Goal: Check status: Check status

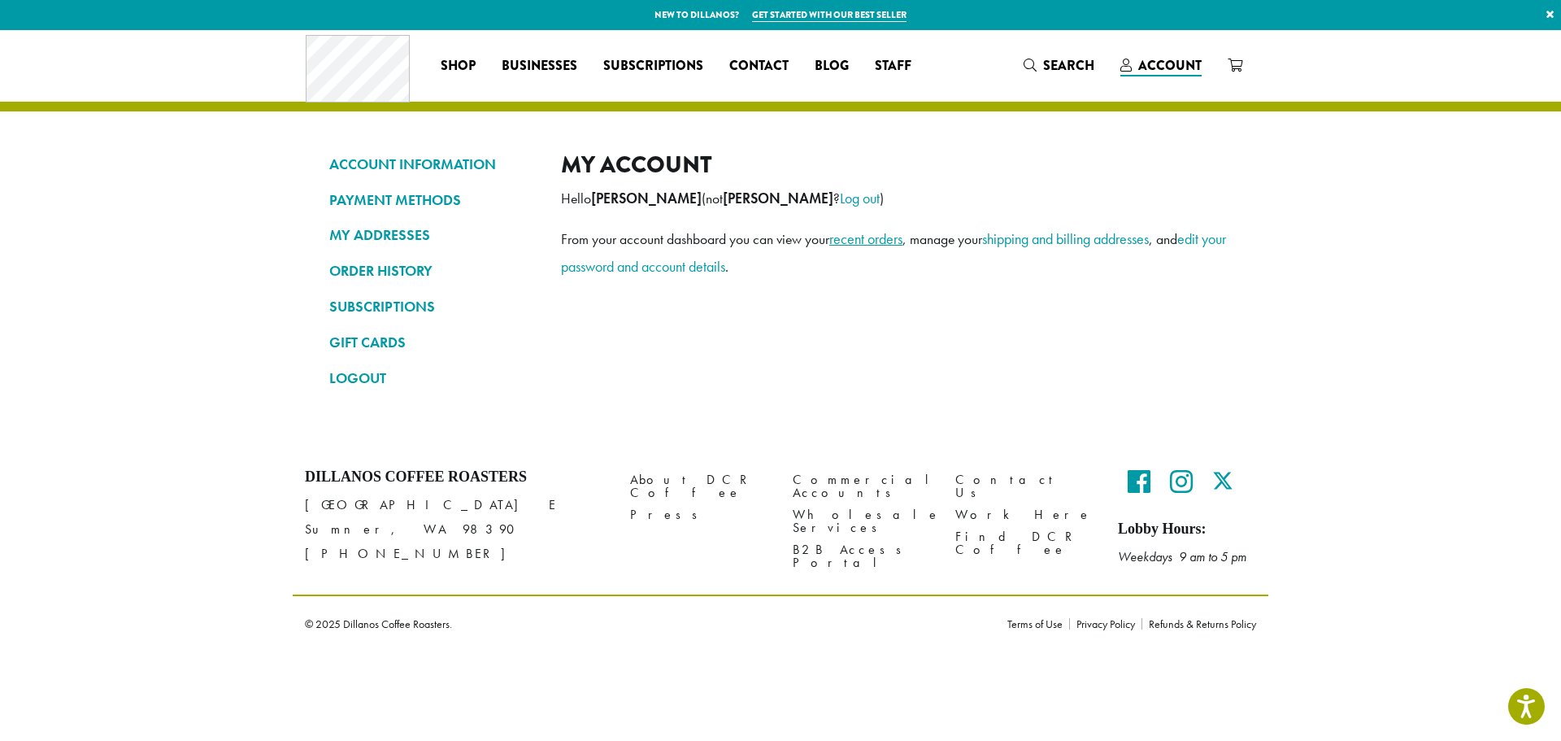
click at [893, 237] on link "recent orders" at bounding box center [865, 238] width 73 height 19
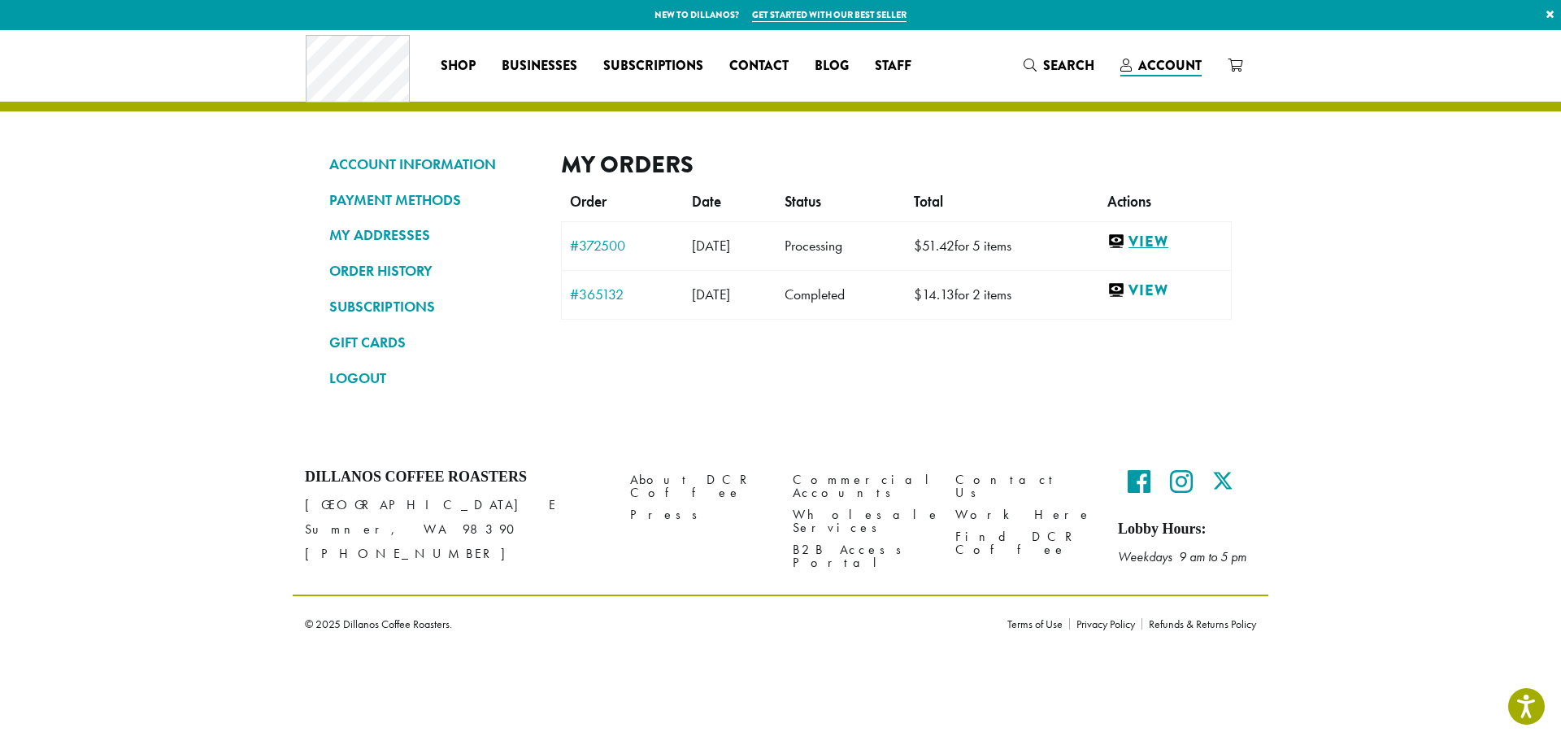
click at [1165, 237] on link "View" at bounding box center [1164, 242] width 115 height 20
